Goal: Information Seeking & Learning: Find specific fact

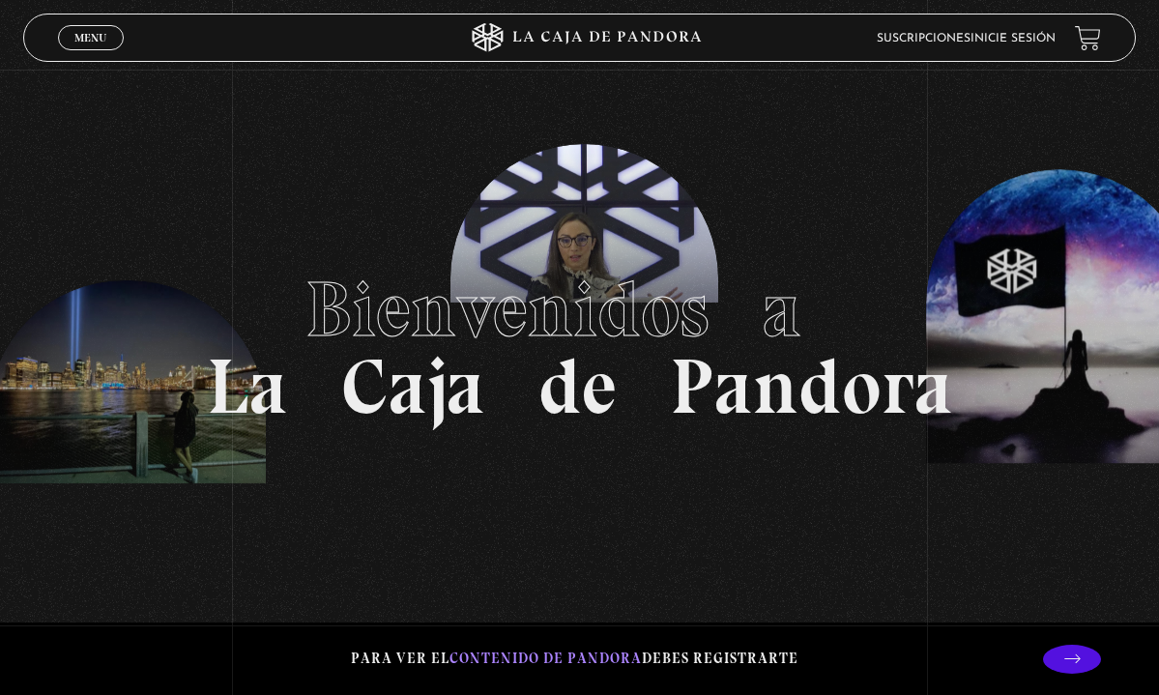
click at [938, 34] on link "Suscripciones" at bounding box center [924, 39] width 94 height 12
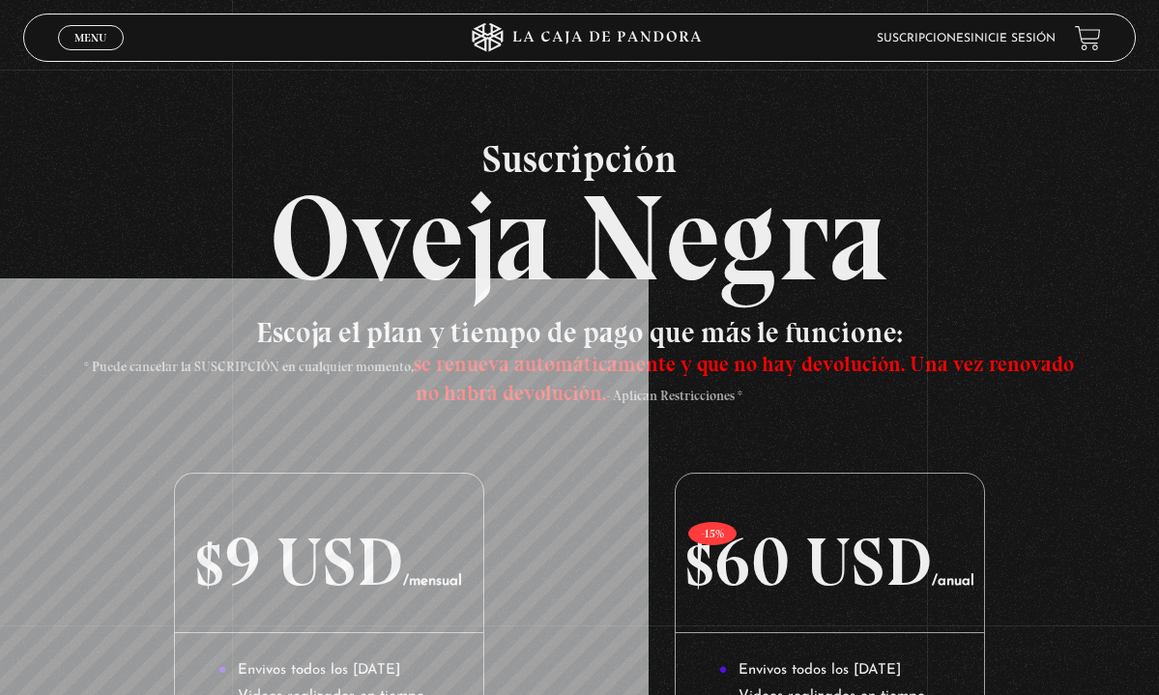
click at [927, 35] on link "Suscripciones" at bounding box center [924, 39] width 94 height 12
click at [976, 38] on link "Inicie sesión" at bounding box center [1013, 39] width 85 height 12
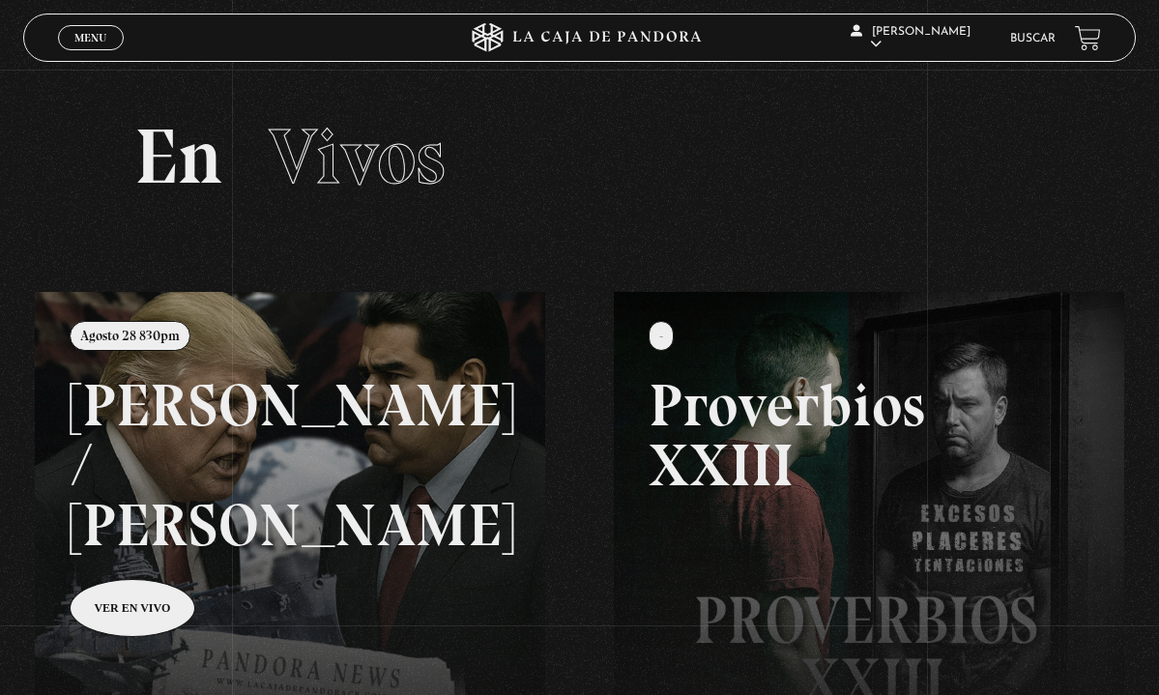
click at [1019, 37] on link "Buscar" at bounding box center [1032, 39] width 45 height 12
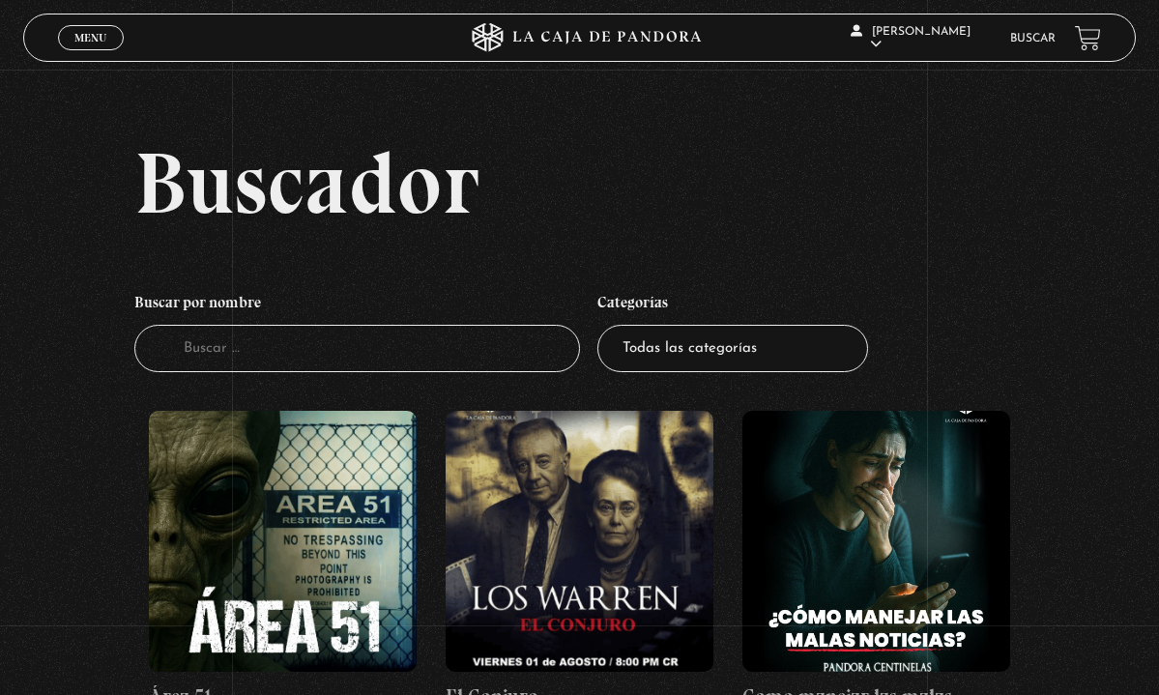
click at [338, 356] on input "Buscador" at bounding box center [356, 348] width 445 height 47
type input "e"
type input "el miedo"
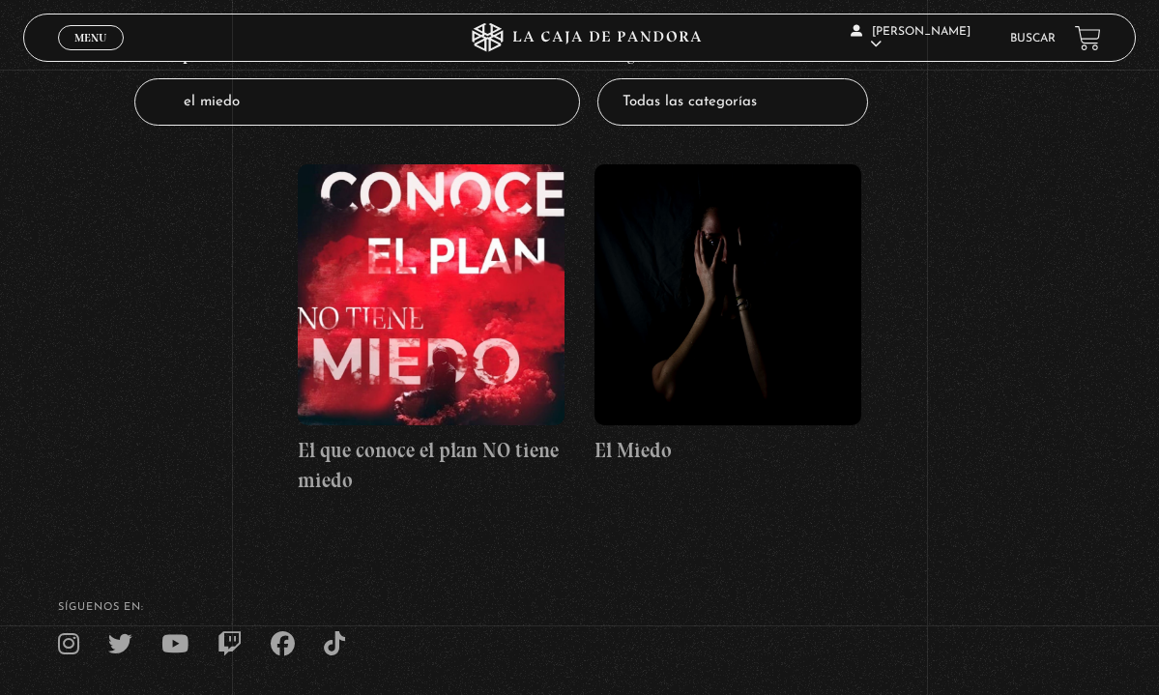
scroll to position [261, 0]
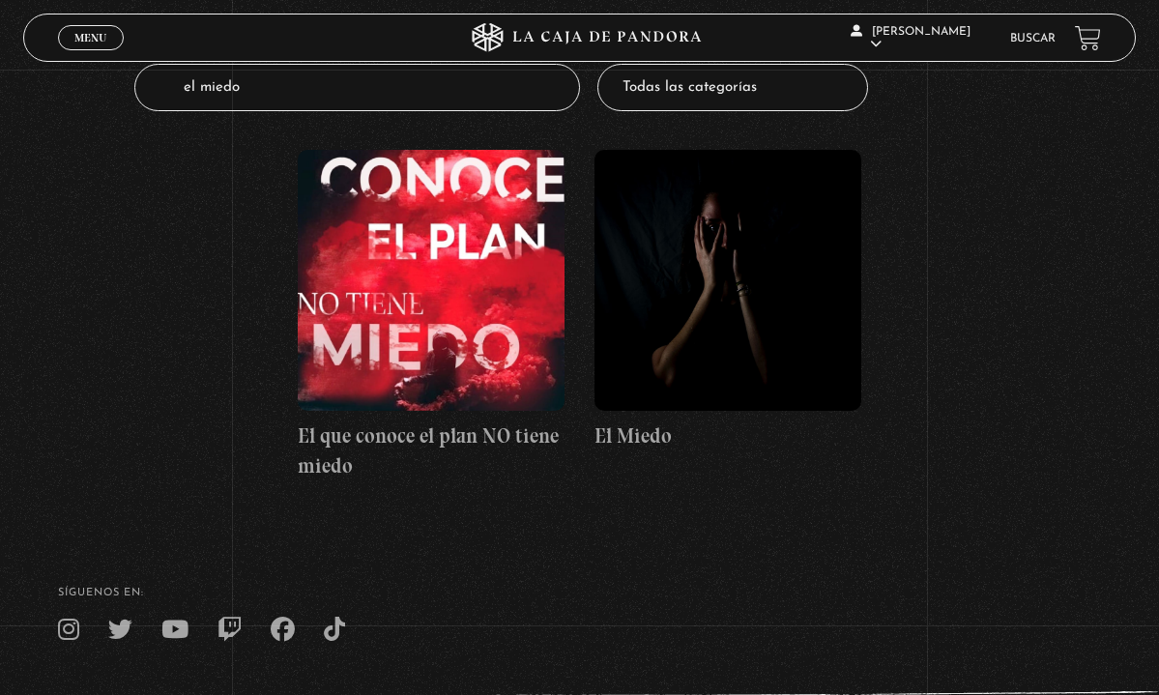
click at [755, 291] on figure at bounding box center [728, 280] width 267 height 261
